Goal: Use online tool/utility: Utilize a website feature to perform a specific function

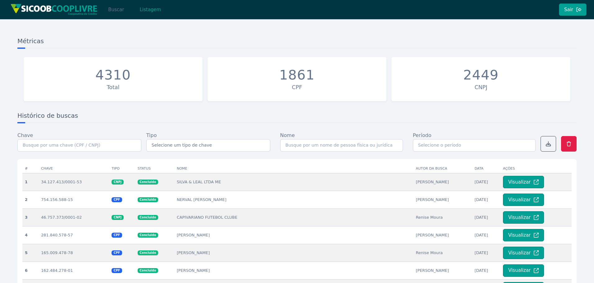
click at [116, 7] on button "Buscar" at bounding box center [116, 9] width 26 height 12
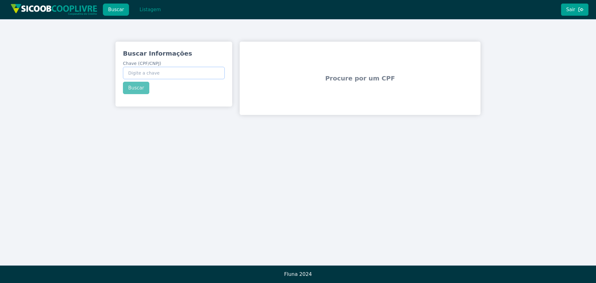
click at [141, 75] on input "Chave (CPF/CNPJ)" at bounding box center [174, 73] width 102 height 12
paste input "310.981.908-23"
type input "310.981.908-23"
click at [136, 88] on div "Buscar Informações Chave (CPF/CNPJ) 310.981.908-23 Buscar" at bounding box center [173, 72] width 117 height 60
click at [136, 89] on button "Buscar" at bounding box center [136, 88] width 26 height 12
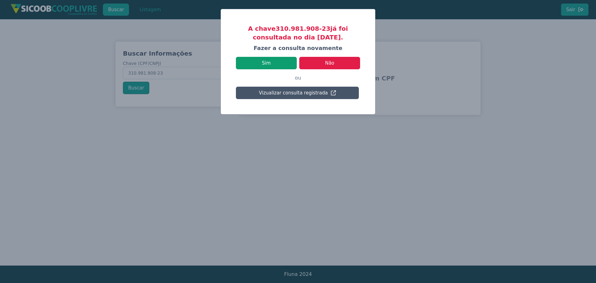
click at [269, 64] on button "Sim" at bounding box center [266, 63] width 61 height 12
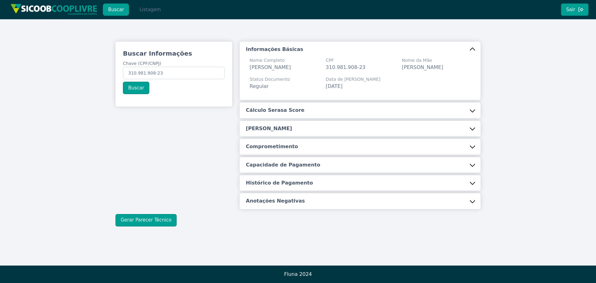
click at [151, 10] on button "Listagem" at bounding box center [150, 9] width 32 height 12
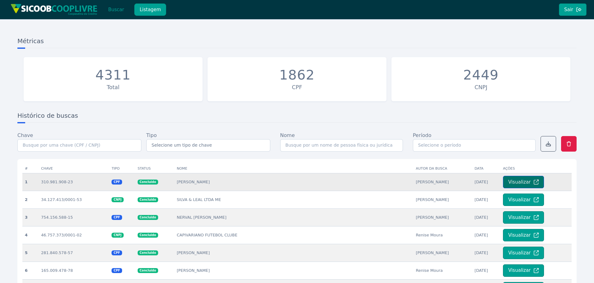
click at [508, 182] on button "Visualizar" at bounding box center [523, 182] width 41 height 12
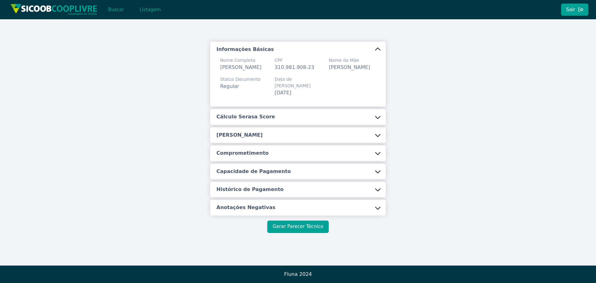
click at [308, 227] on button "Gerar Parecer Técnico" at bounding box center [297, 226] width 61 height 12
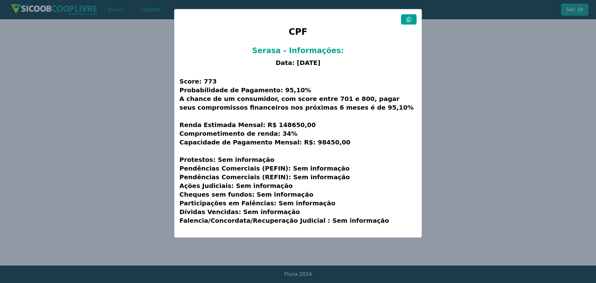
click at [406, 22] on button at bounding box center [409, 19] width 16 height 10
drag, startPoint x: 458, startPoint y: 90, endPoint x: 431, endPoint y: 51, distance: 46.7
click at [456, 88] on modal-container "CPF Serasa - Informações: Data: [DATE] Score: 773 Probabilidade de Pagamento: 9…" at bounding box center [298, 141] width 596 height 283
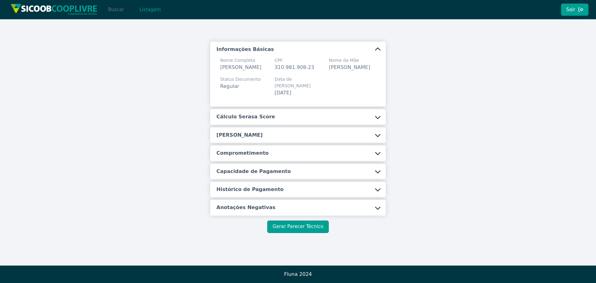
click at [122, 11] on button "Buscar" at bounding box center [116, 9] width 26 height 12
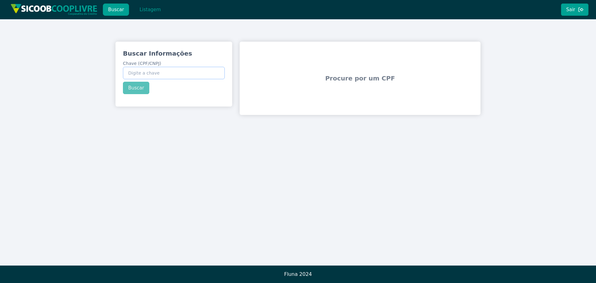
click at [186, 68] on input "Chave (CPF/CNPJ)" at bounding box center [174, 73] width 102 height 12
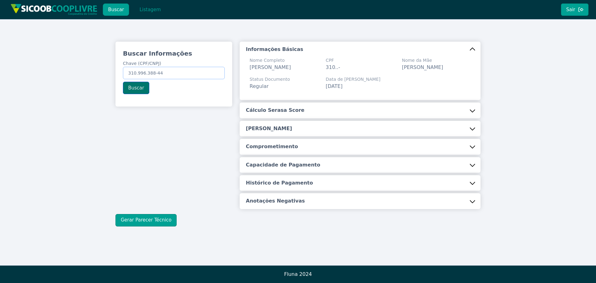
type input "310.996.388-44"
click at [130, 90] on button "Buscar" at bounding box center [136, 88] width 26 height 12
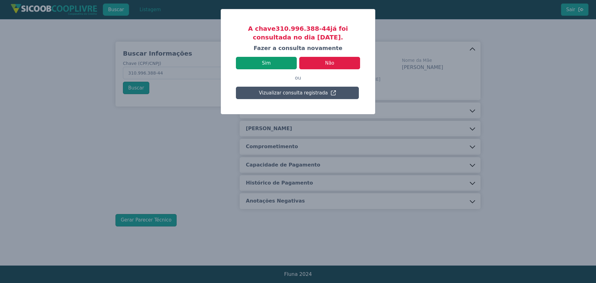
click at [268, 60] on button "Sim" at bounding box center [266, 63] width 61 height 12
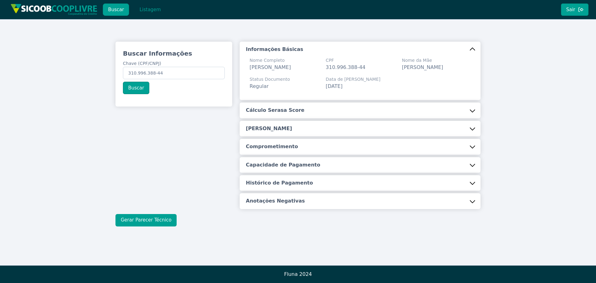
click at [132, 224] on button "Gerar Parecer Técnico" at bounding box center [145, 220] width 61 height 12
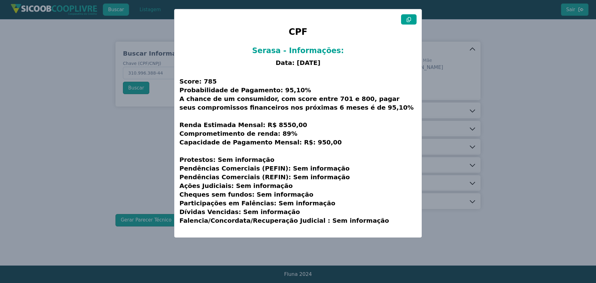
click at [410, 16] on button at bounding box center [409, 19] width 16 height 10
